Goal: Information Seeking & Learning: Learn about a topic

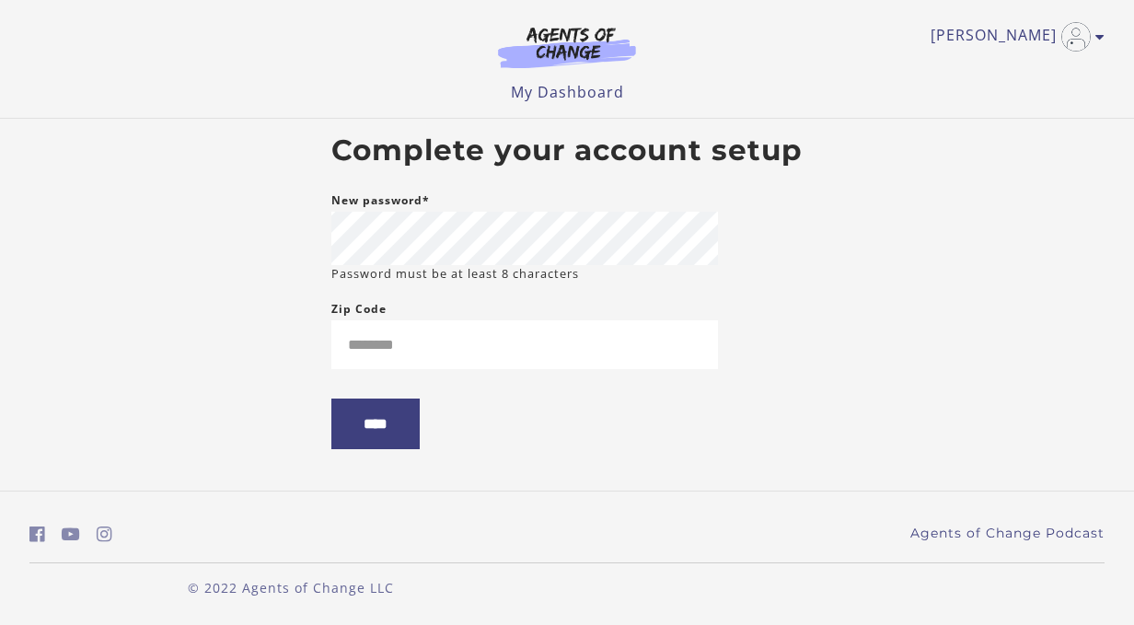
click at [784, 354] on main "Complete your account setup New password* Password must be at least 8 character…" at bounding box center [567, 299] width 501 height 360
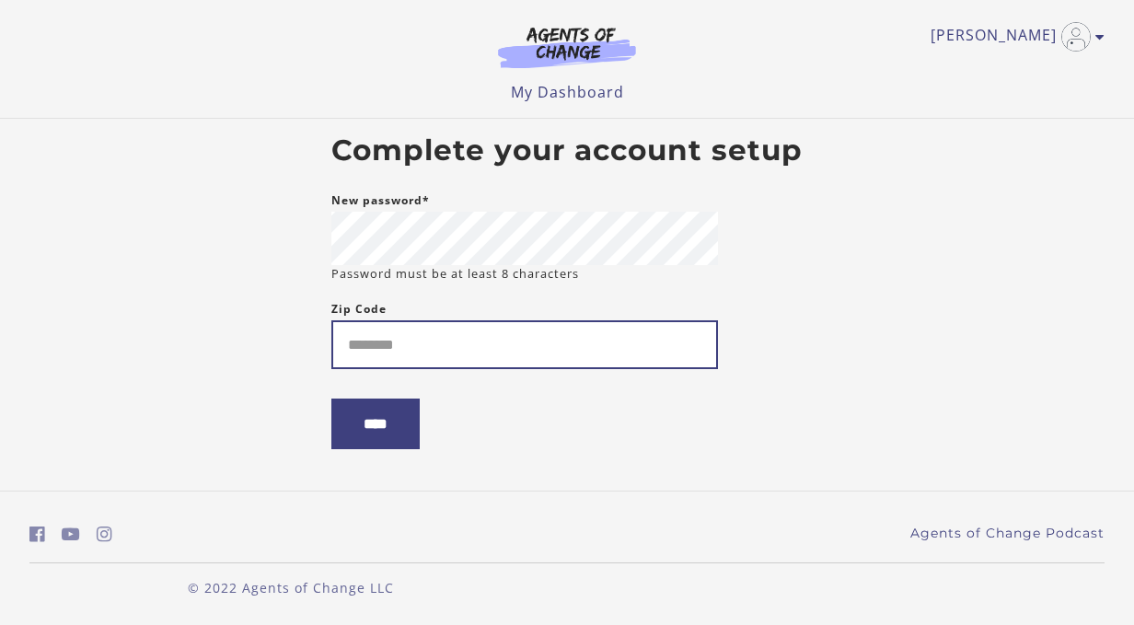
click at [375, 352] on input "Zip Code" at bounding box center [524, 344] width 386 height 49
type input "*****"
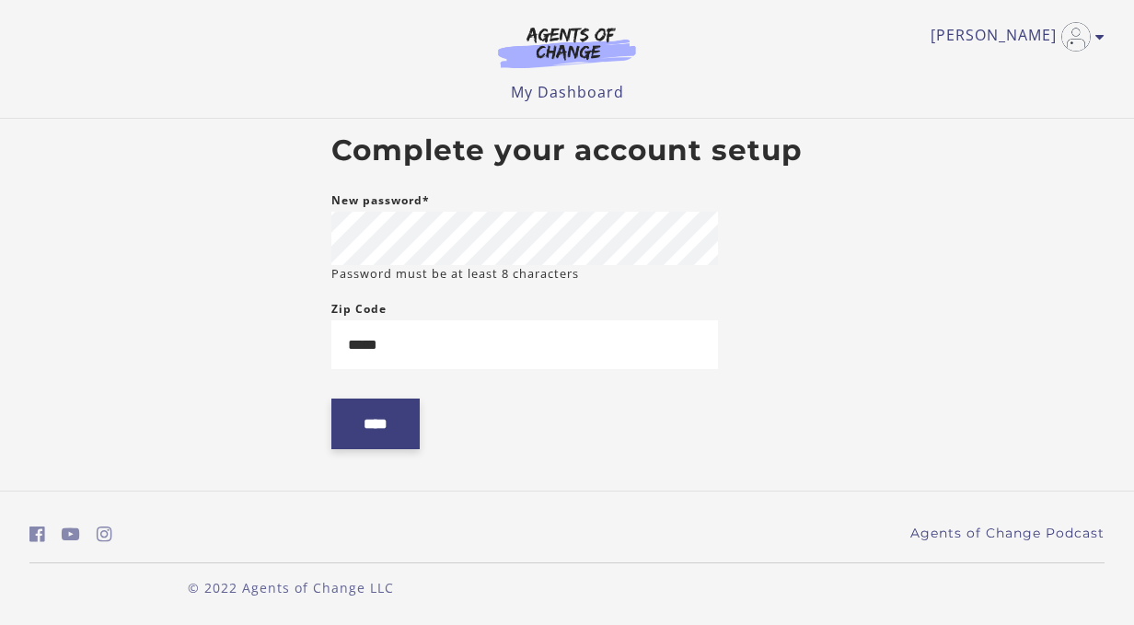
click at [388, 424] on input "****" at bounding box center [375, 423] width 88 height 51
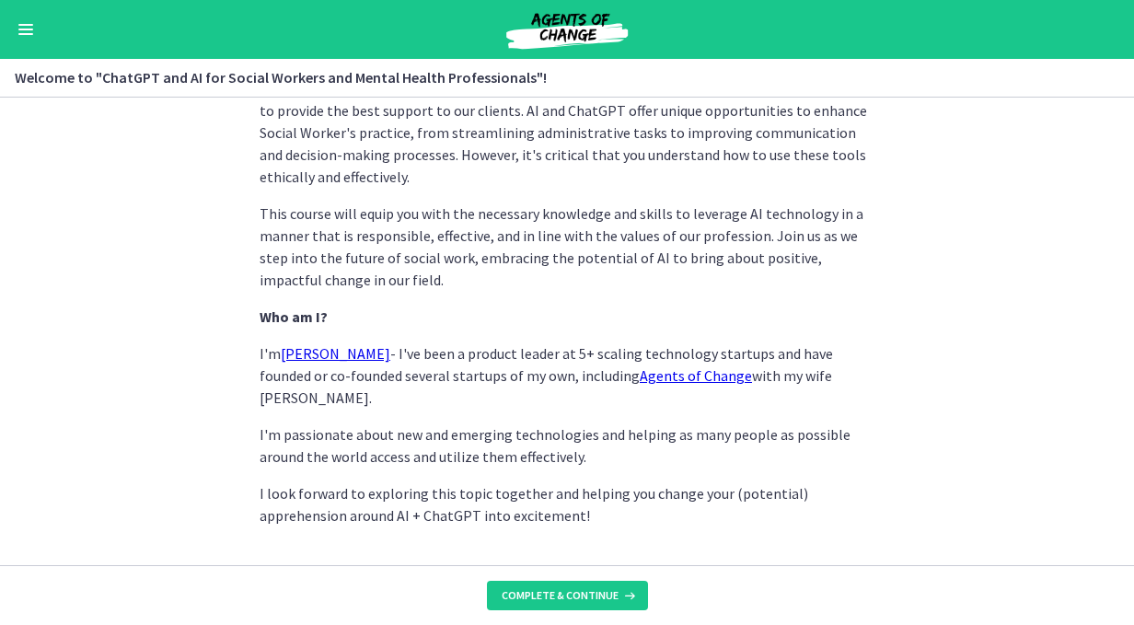
scroll to position [938, 0]
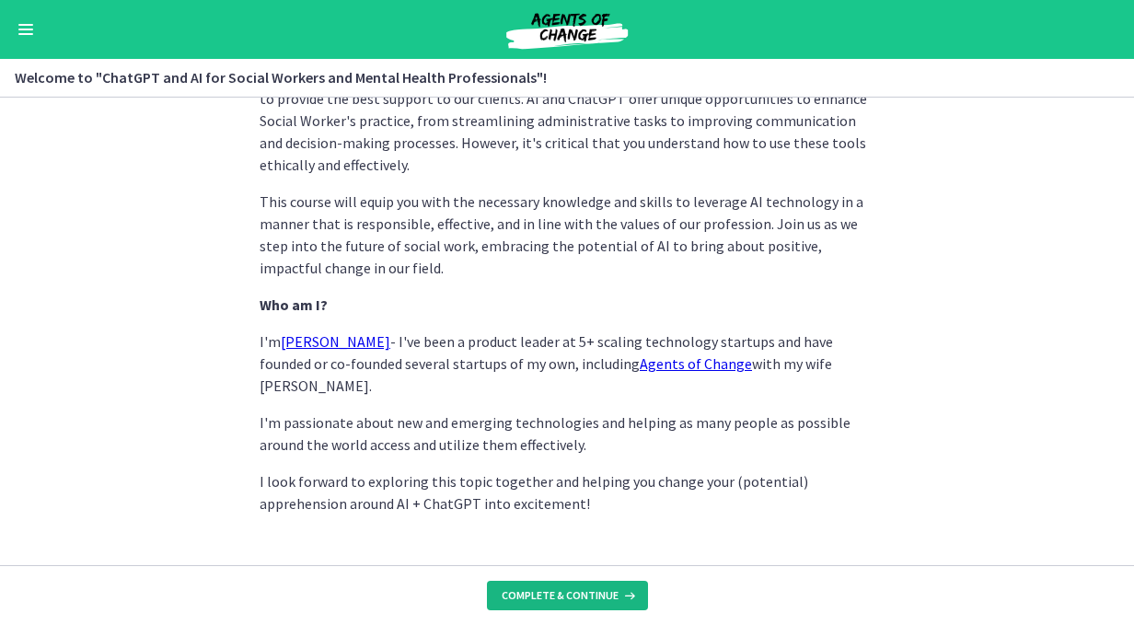
click at [537, 588] on span "Complete & continue" at bounding box center [559, 595] width 117 height 15
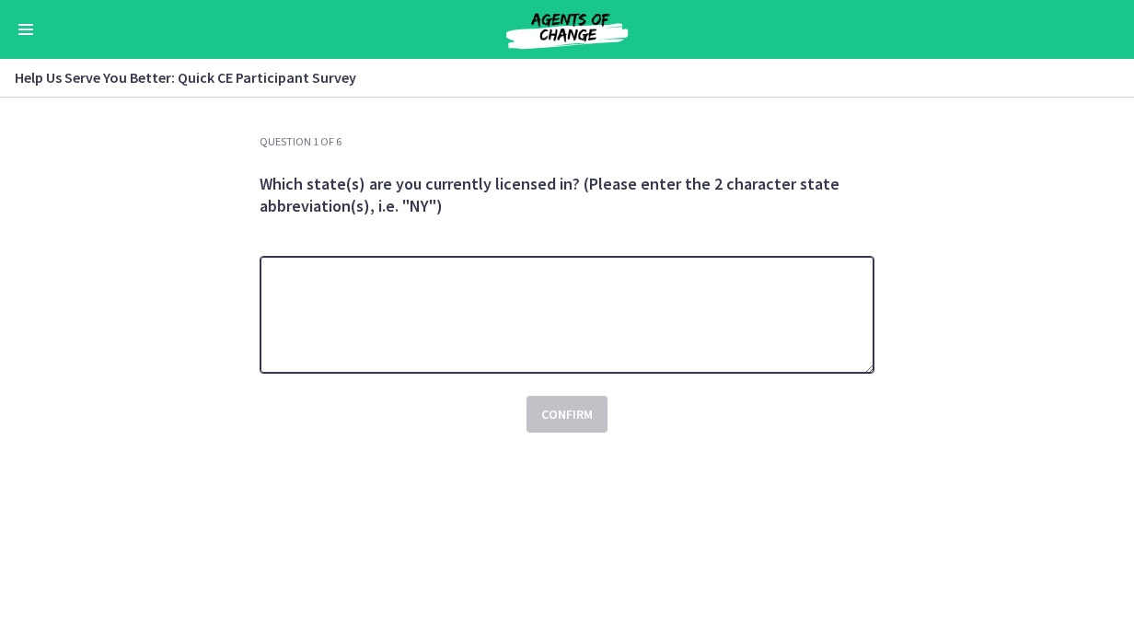
click at [417, 331] on textarea at bounding box center [566, 315] width 615 height 118
type textarea "**"
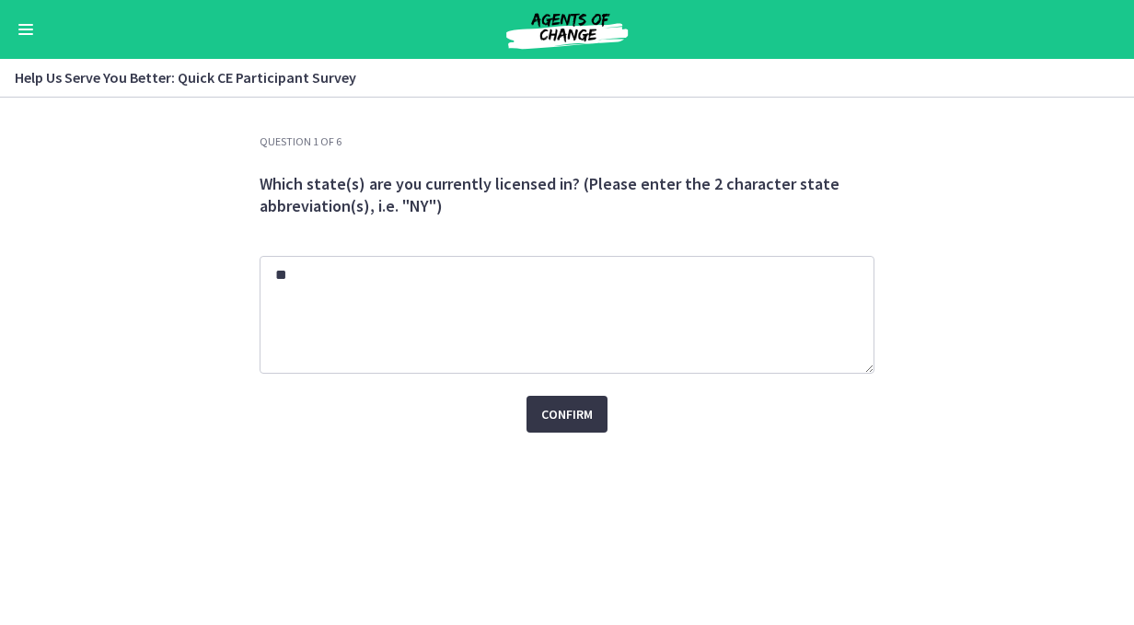
click at [563, 421] on span "Confirm" at bounding box center [567, 414] width 52 height 22
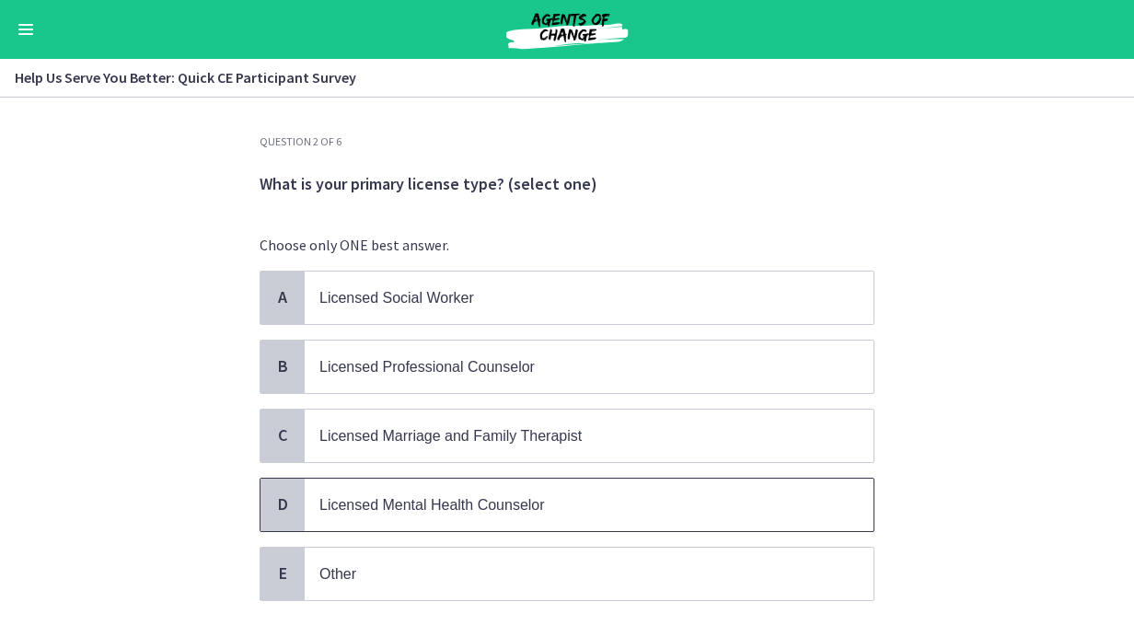
click at [410, 503] on span "Licensed Mental Health Counselor" at bounding box center [431, 505] width 225 height 16
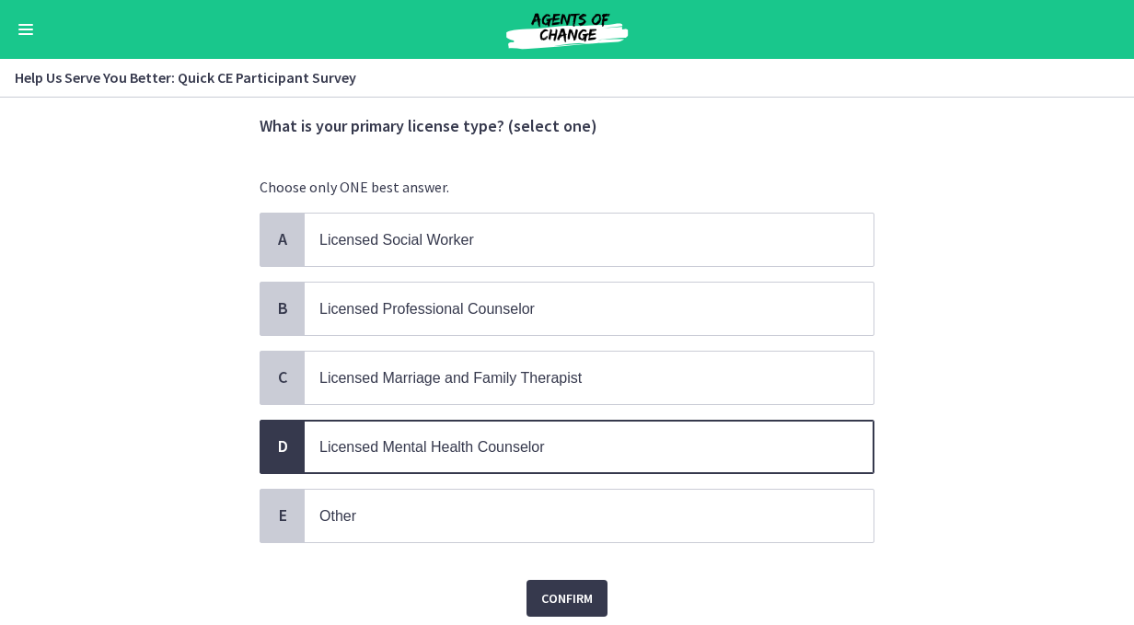
scroll to position [115, 0]
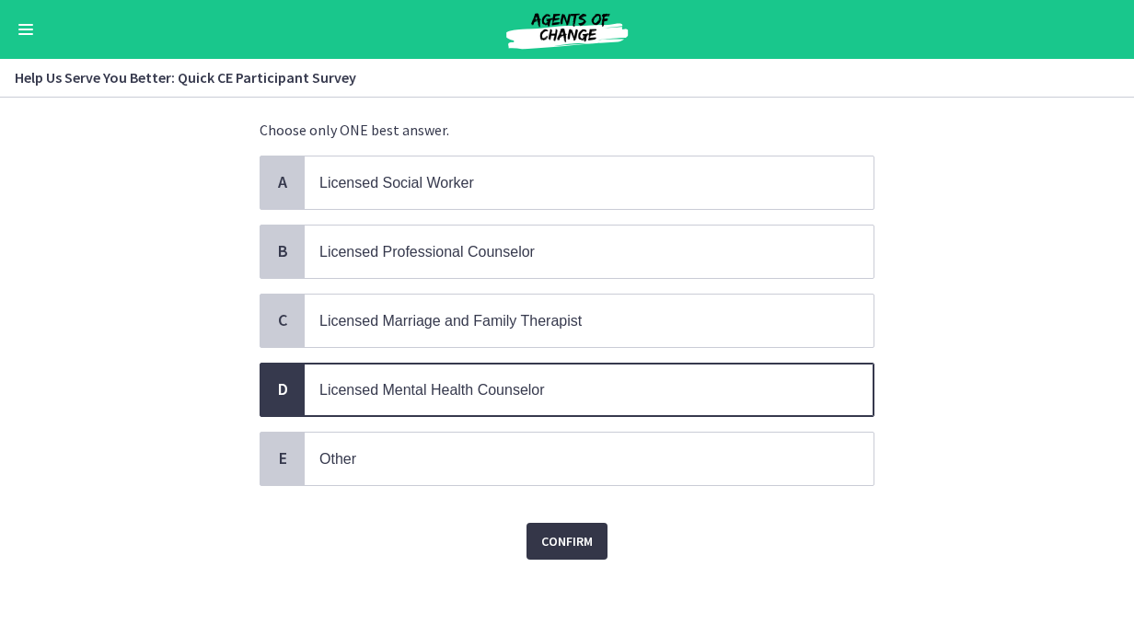
click at [555, 534] on span "Confirm" at bounding box center [567, 541] width 52 height 22
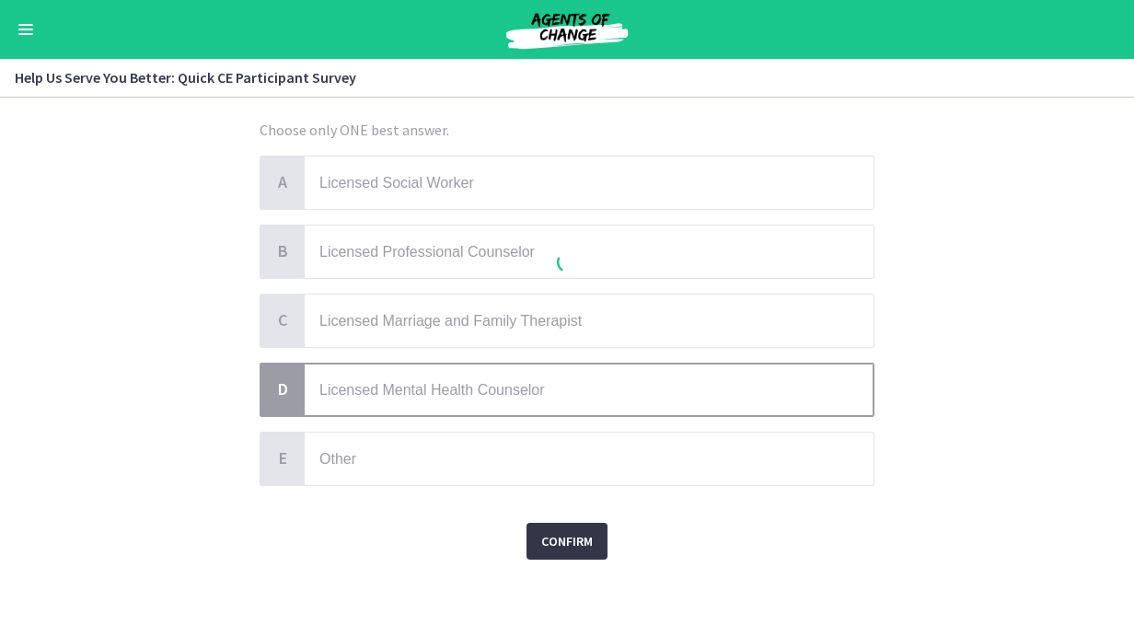
scroll to position [0, 0]
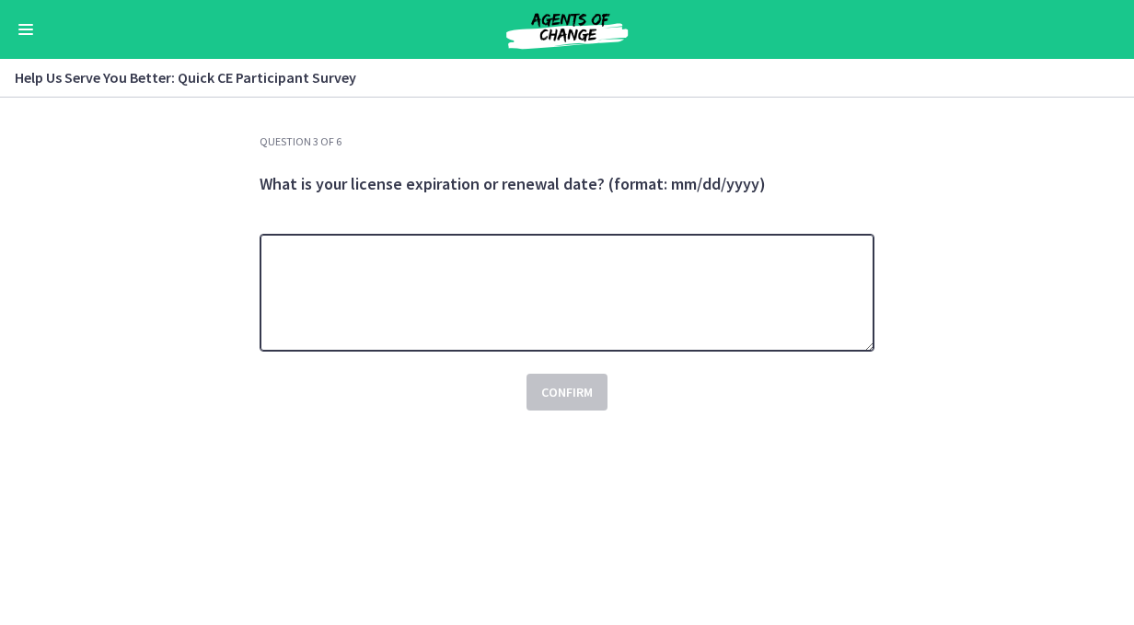
click at [301, 254] on textarea at bounding box center [566, 293] width 615 height 118
type textarea "**********"
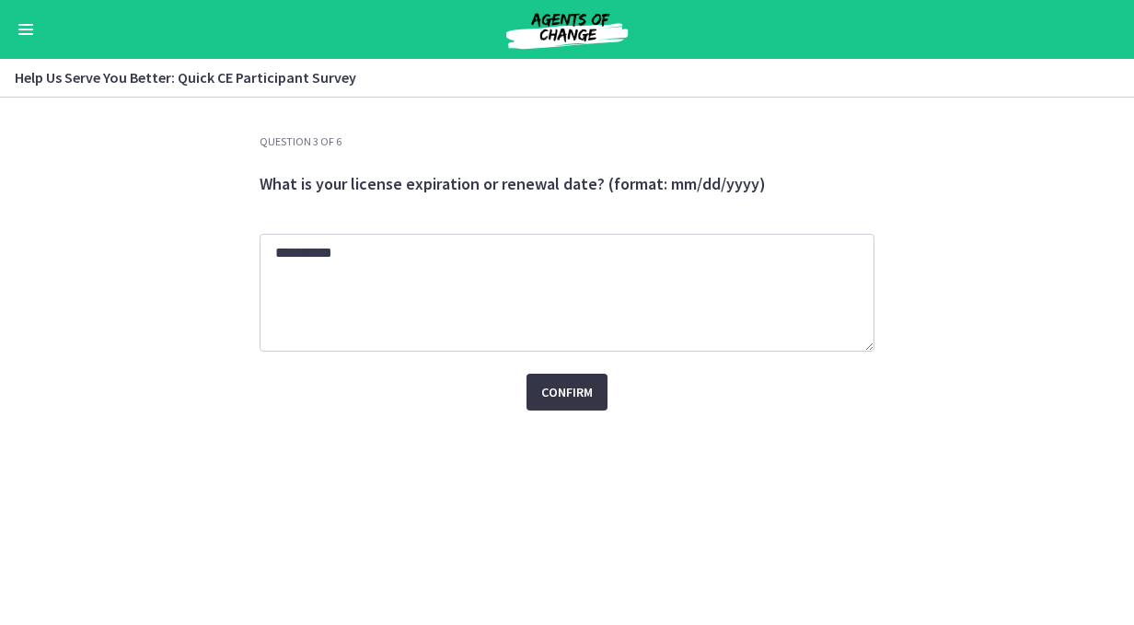
click at [556, 391] on span "Confirm" at bounding box center [567, 392] width 52 height 22
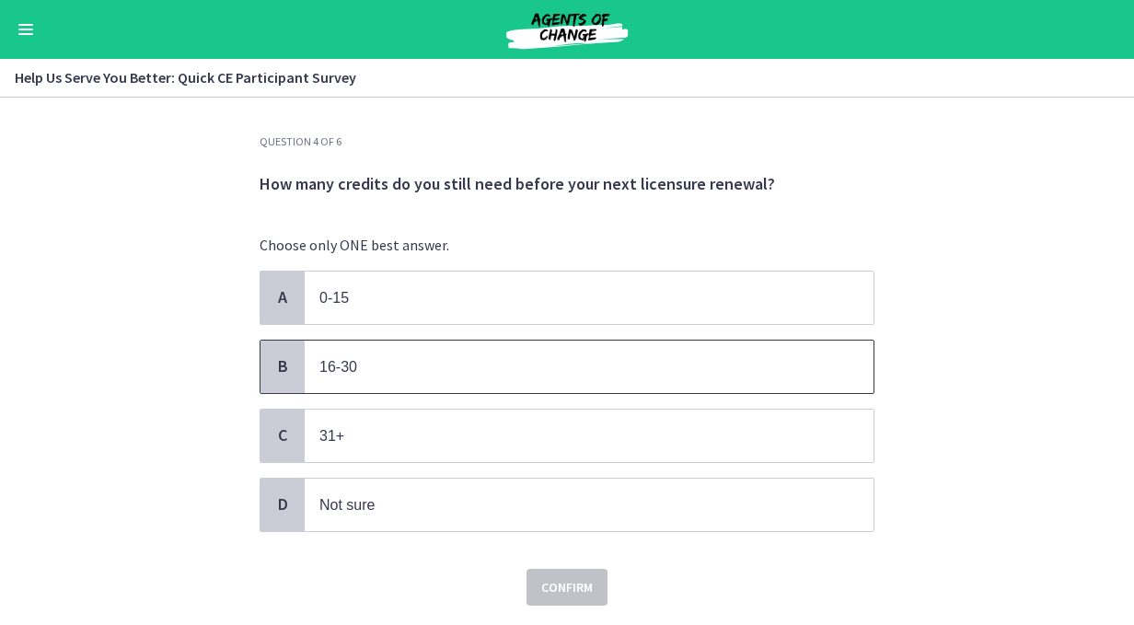
click at [319, 355] on p "16-30" at bounding box center [570, 366] width 502 height 23
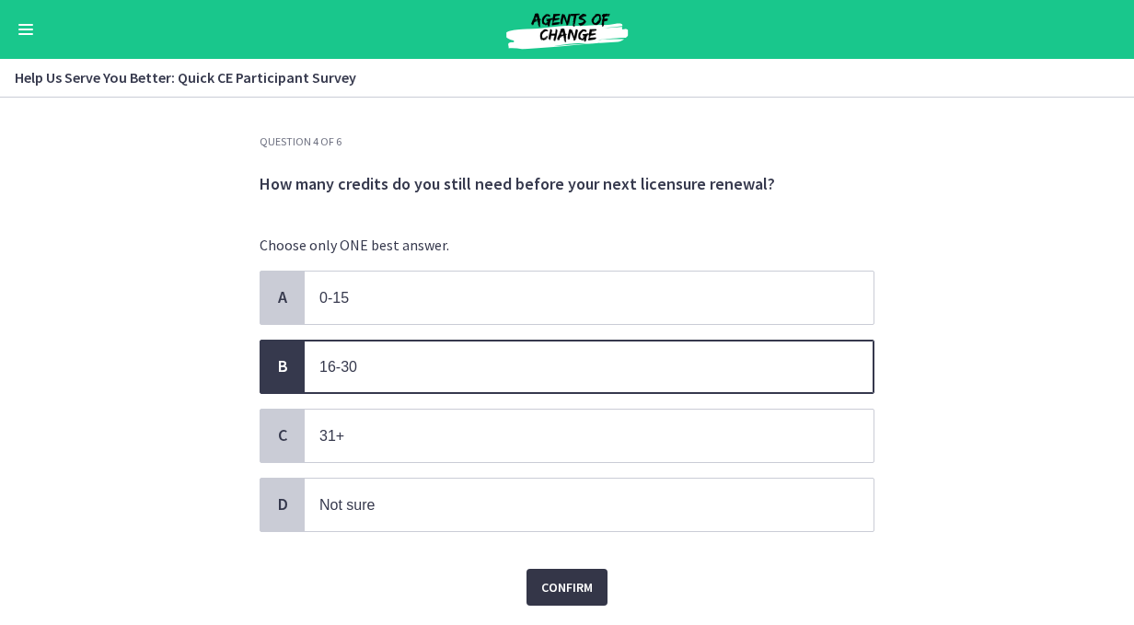
click at [554, 576] on span "Confirm" at bounding box center [567, 587] width 52 height 22
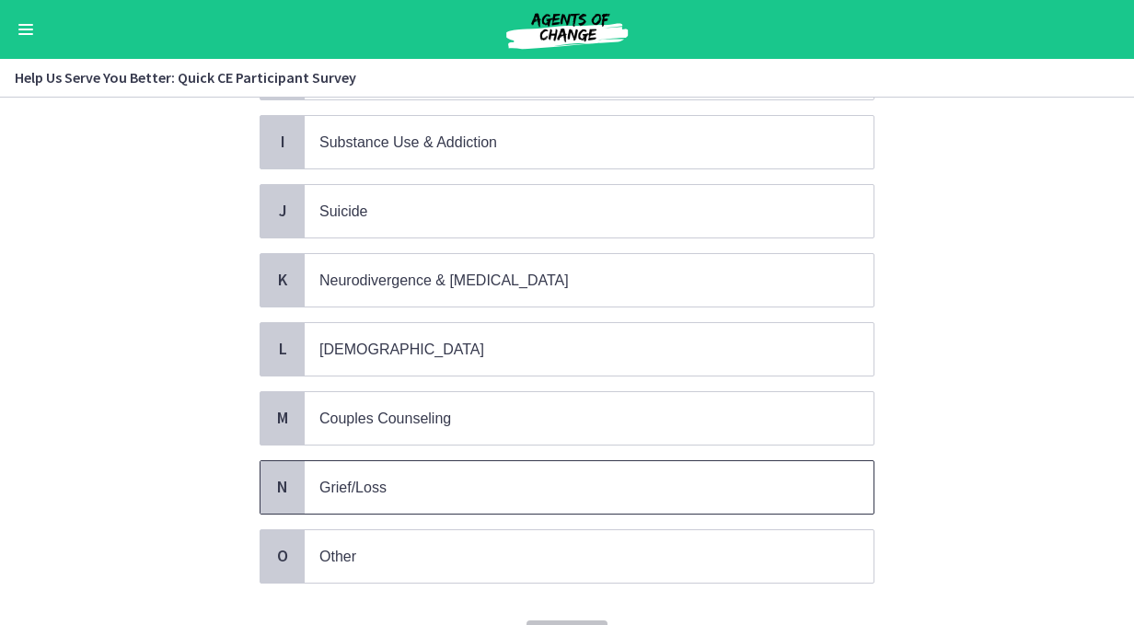
scroll to position [736, 0]
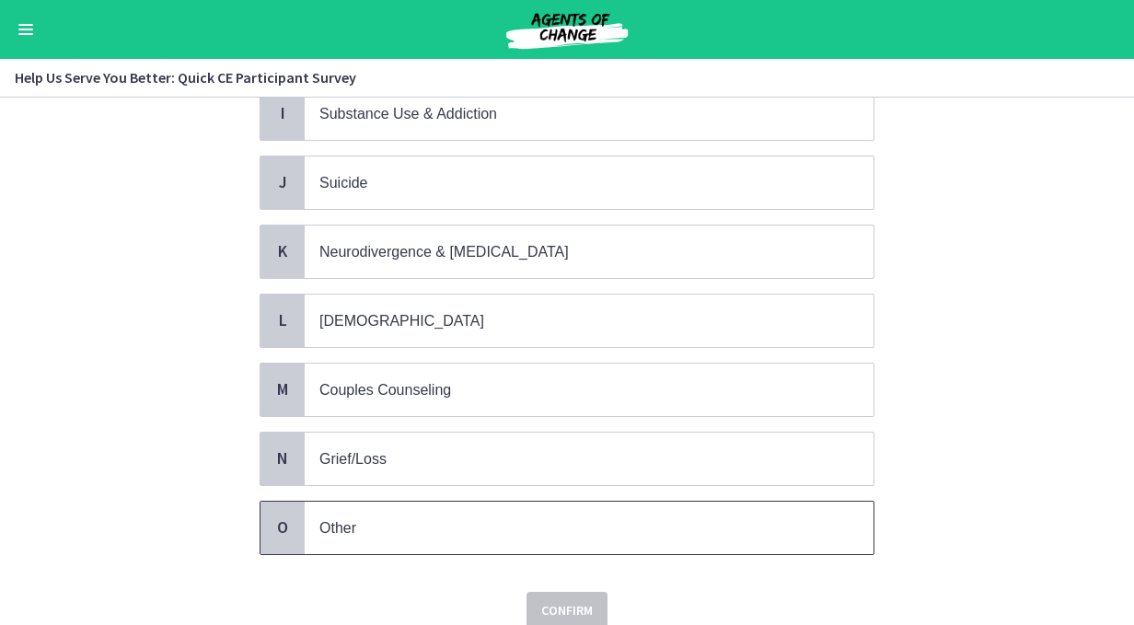
click at [427, 516] on p "Other" at bounding box center [570, 527] width 502 height 23
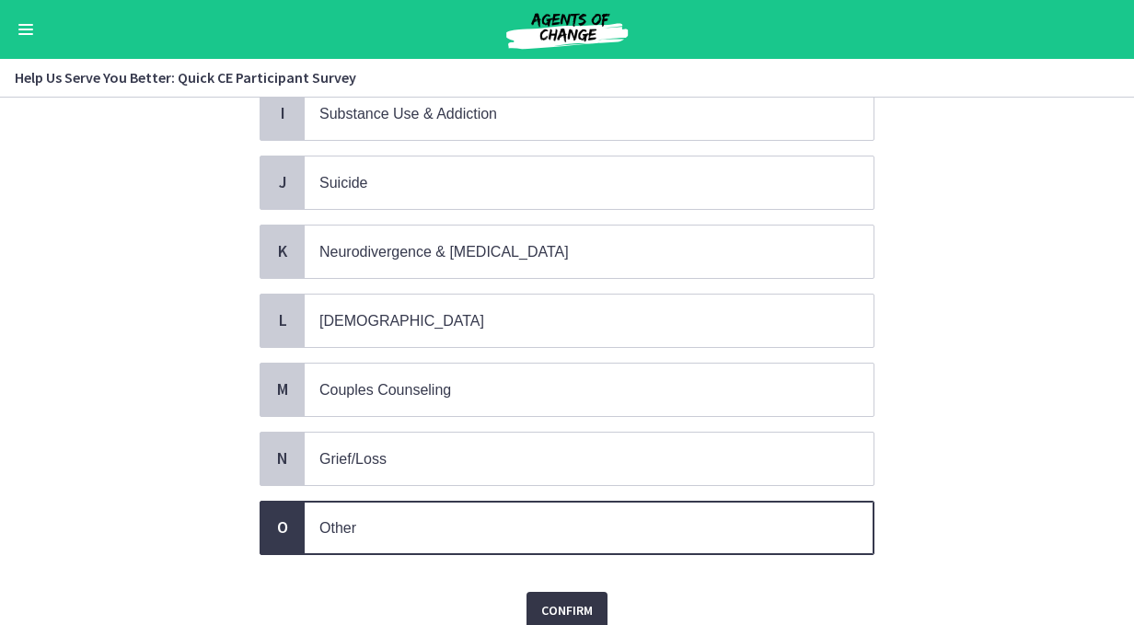
click at [550, 599] on span "Confirm" at bounding box center [567, 610] width 52 height 22
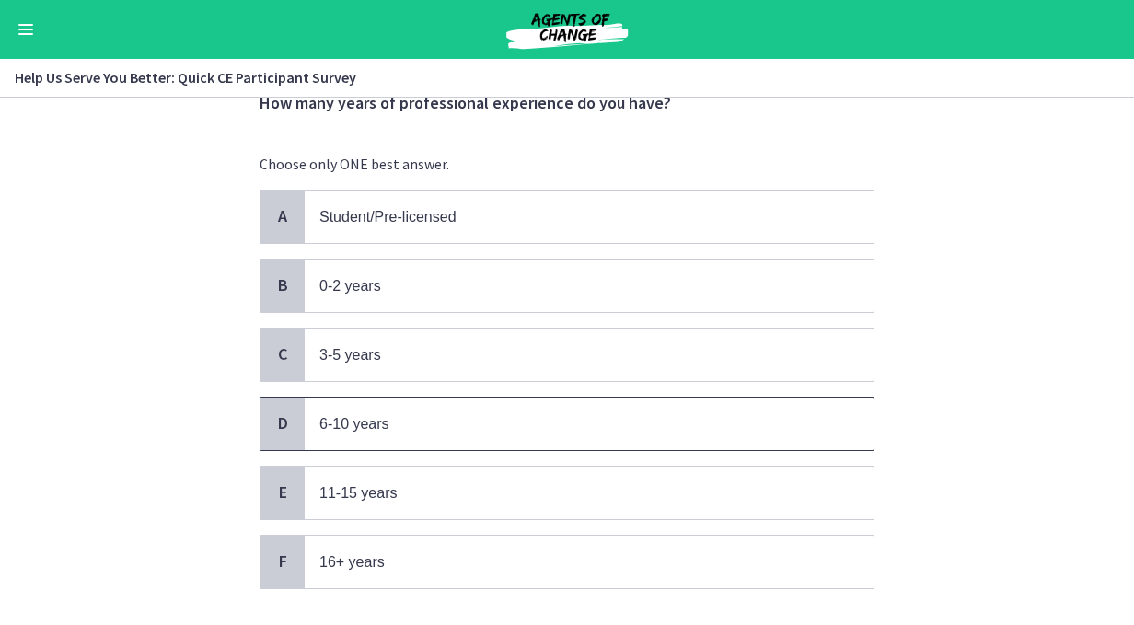
scroll to position [92, 0]
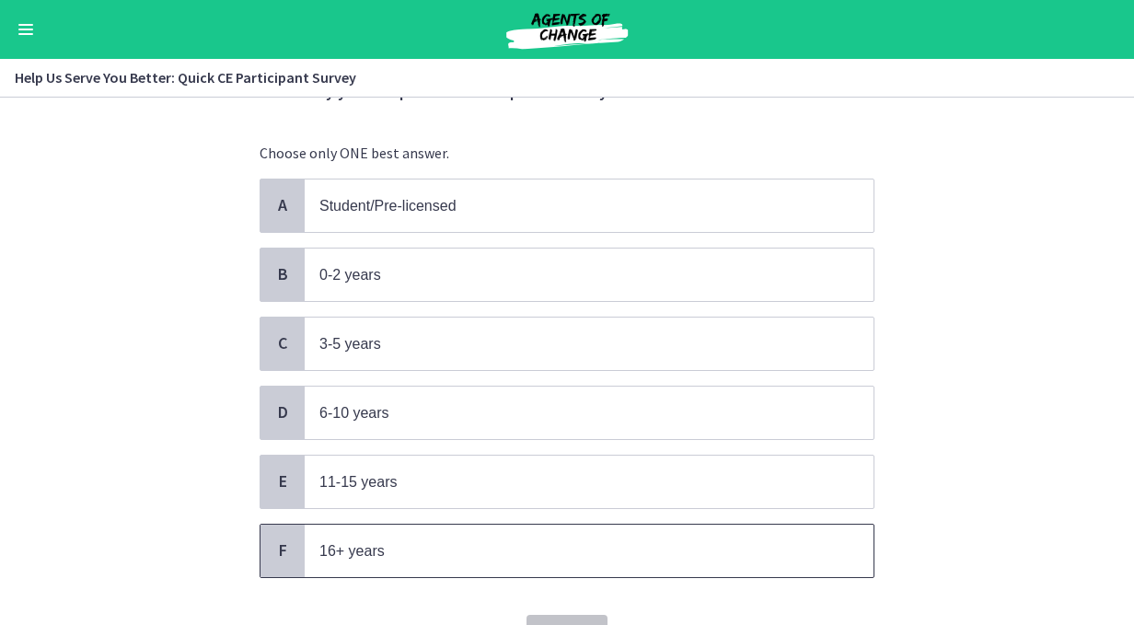
click at [398, 539] on p "16+ years" at bounding box center [570, 550] width 502 height 23
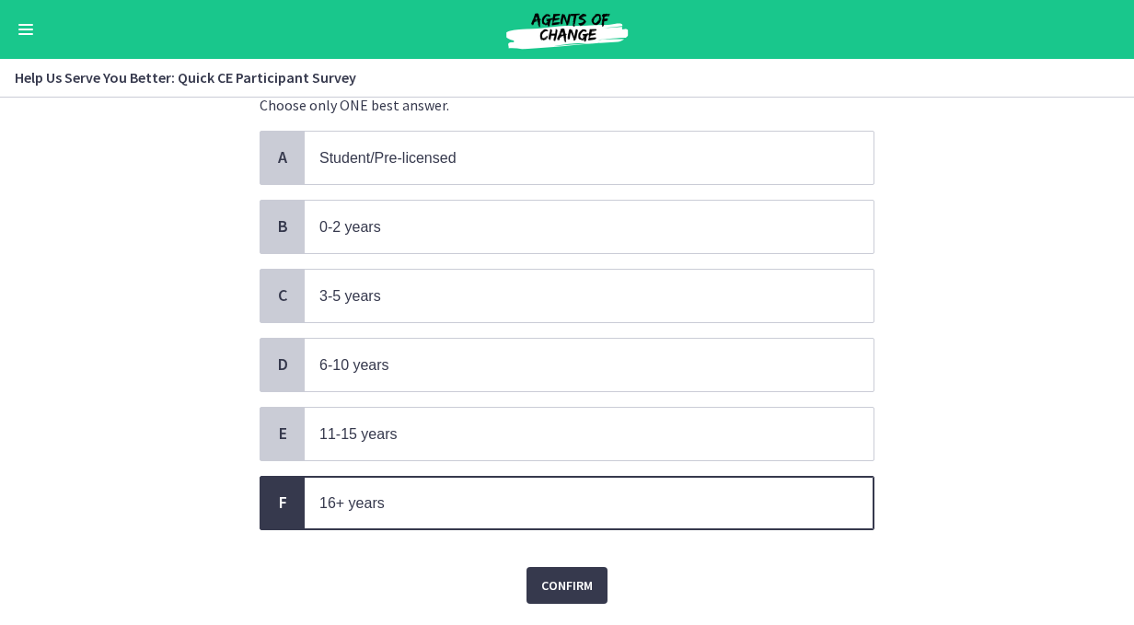
scroll to position [182, 0]
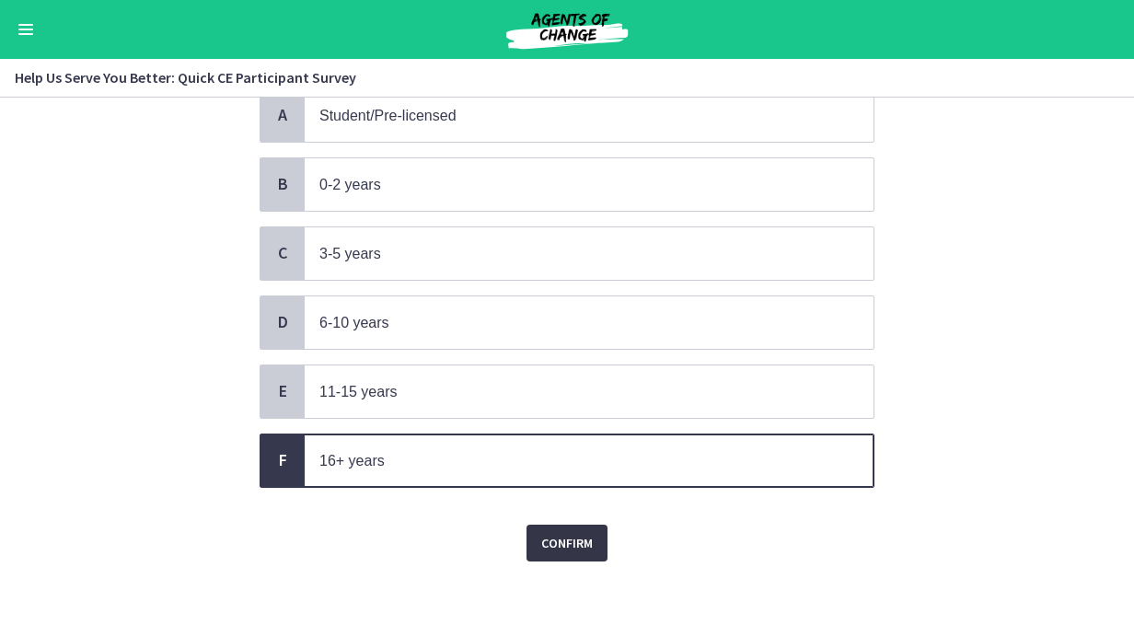
click at [565, 533] on span "Confirm" at bounding box center [567, 543] width 52 height 22
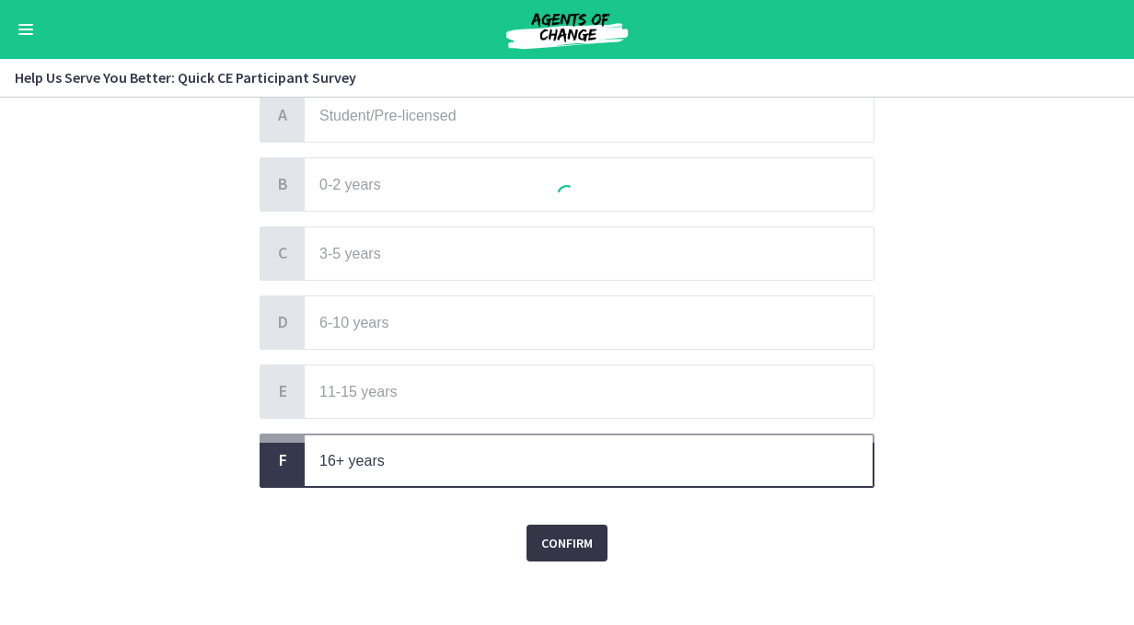
scroll to position [0, 0]
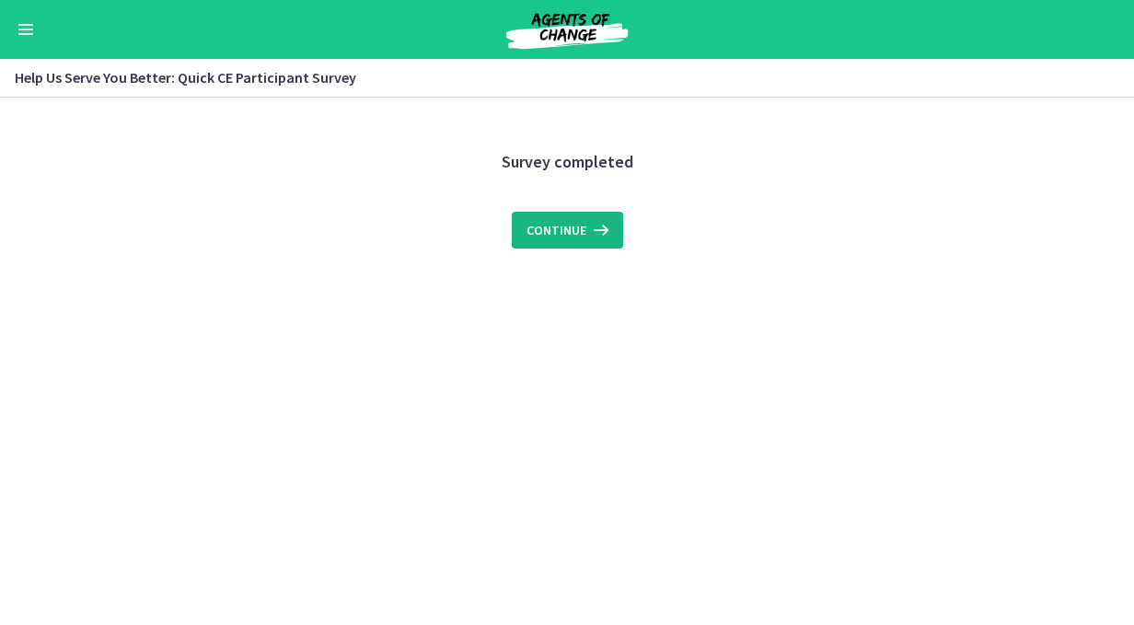
click at [570, 240] on span "Continue" at bounding box center [556, 230] width 60 height 22
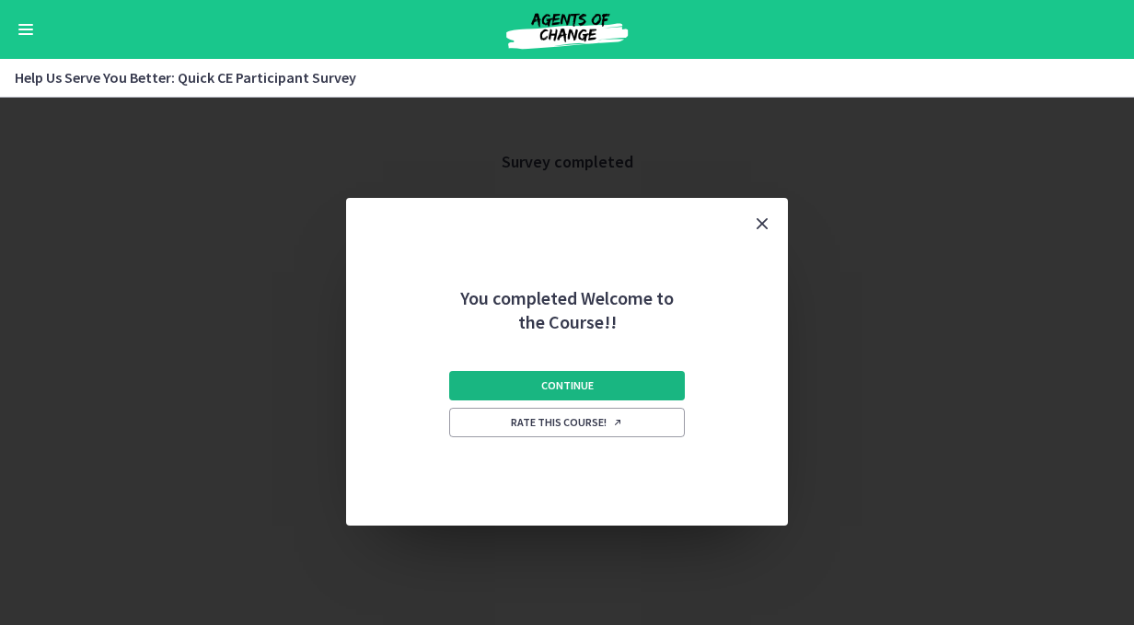
click at [560, 387] on span "Continue" at bounding box center [567, 385] width 52 height 15
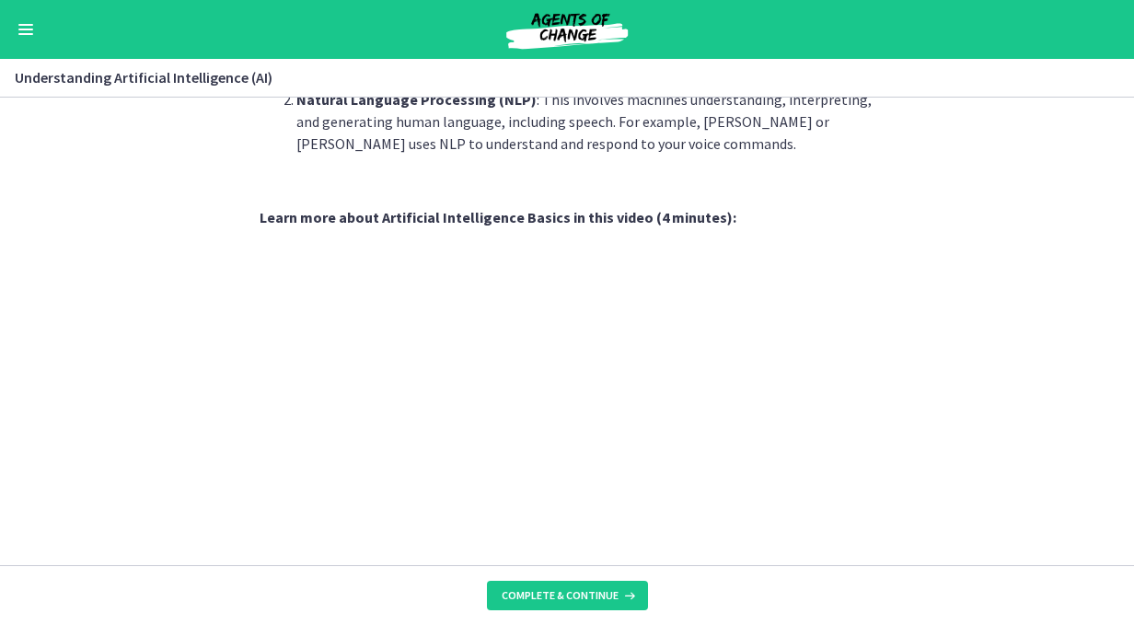
scroll to position [609, 0]
